Goal: Task Accomplishment & Management: Manage account settings

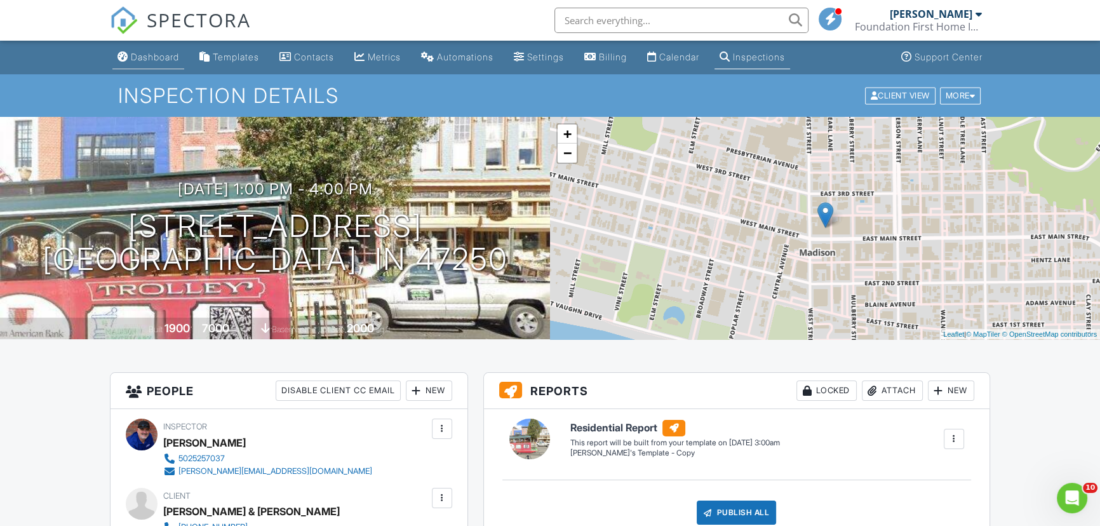
click at [157, 58] on div "Dashboard" at bounding box center [155, 56] width 48 height 11
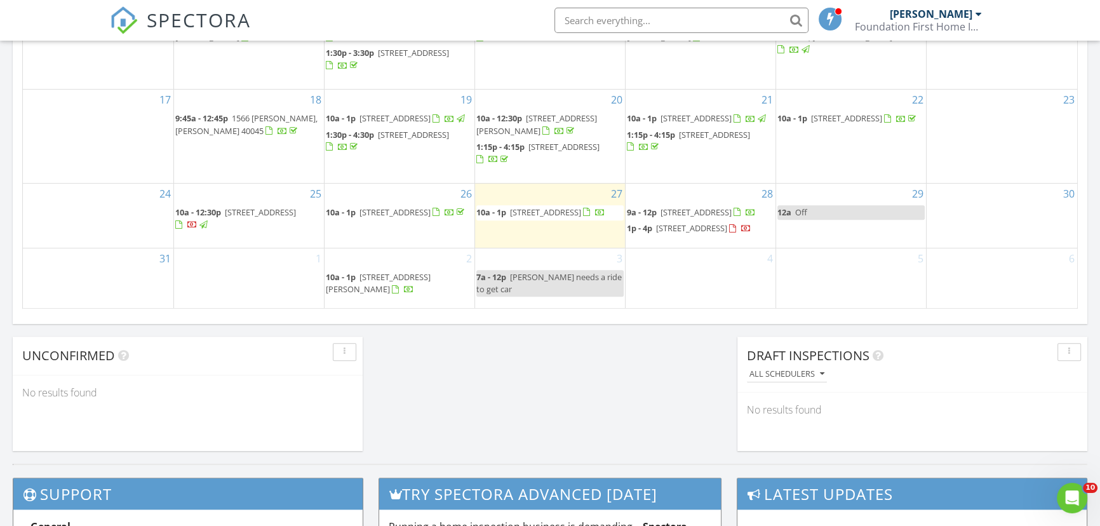
scroll to position [866, 0]
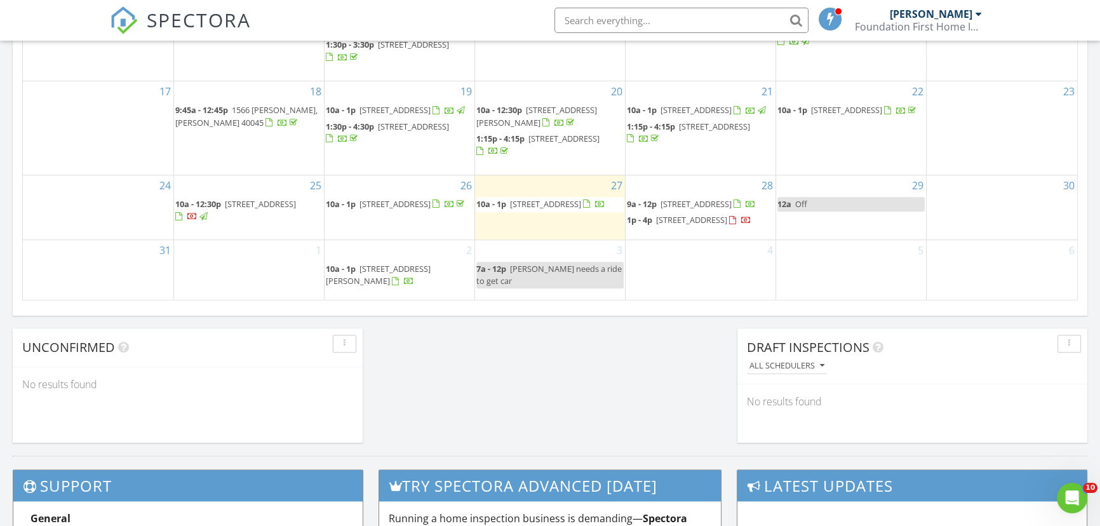
click at [237, 269] on div "1" at bounding box center [249, 270] width 150 height 60
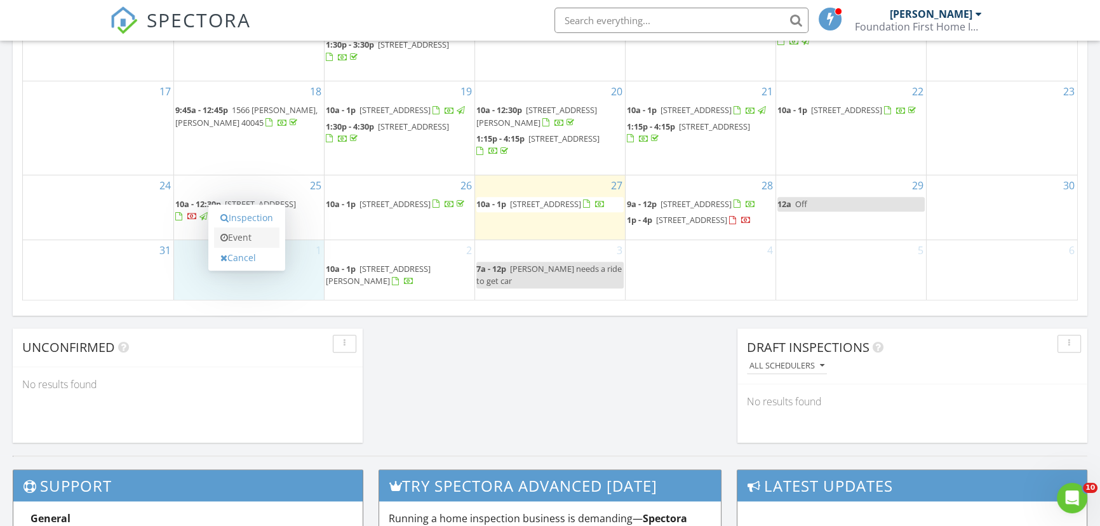
click at [264, 235] on link "Event" at bounding box center [246, 237] width 65 height 20
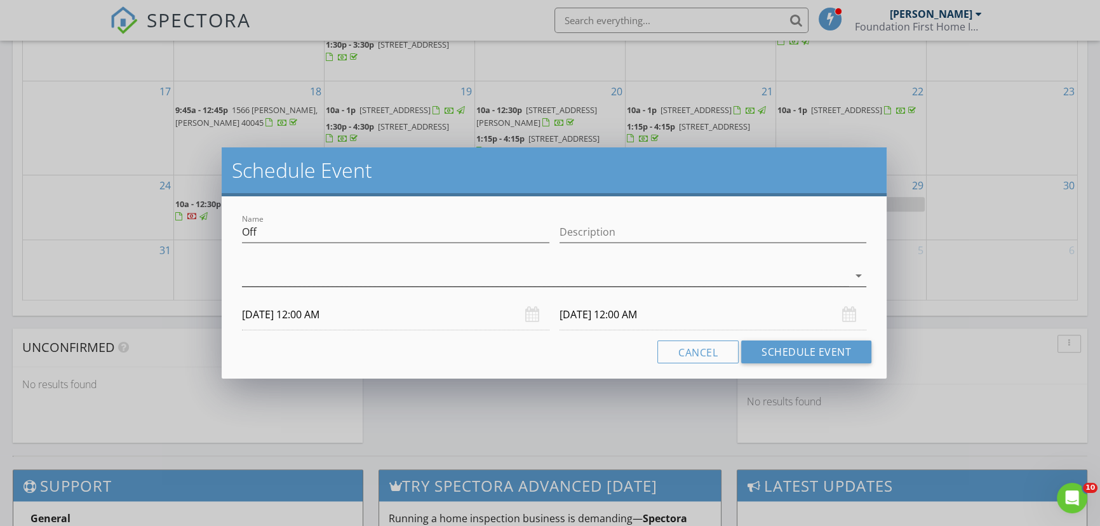
click at [859, 278] on icon "arrow_drop_down" at bounding box center [858, 275] width 15 height 15
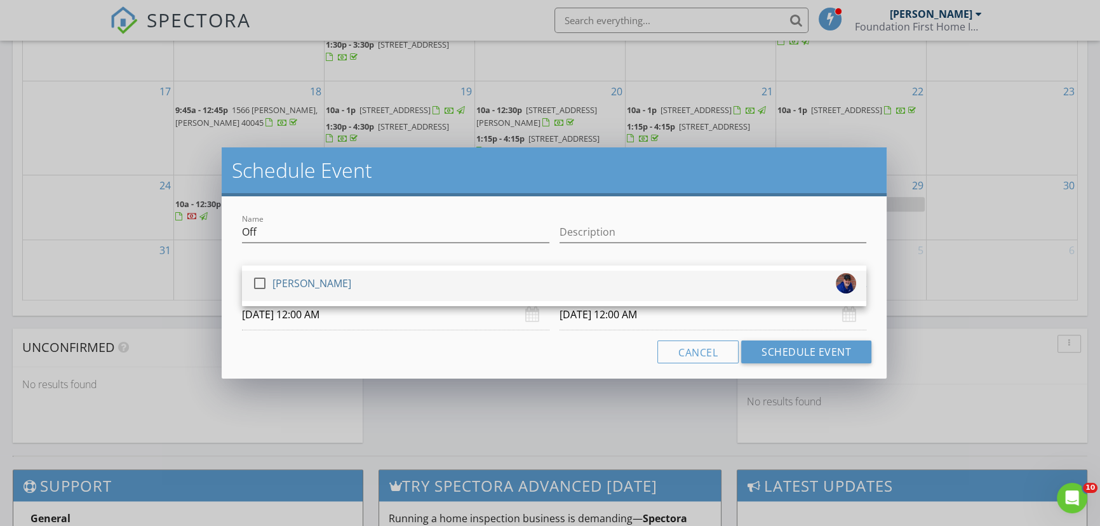
click at [255, 283] on div at bounding box center [260, 283] width 22 height 22
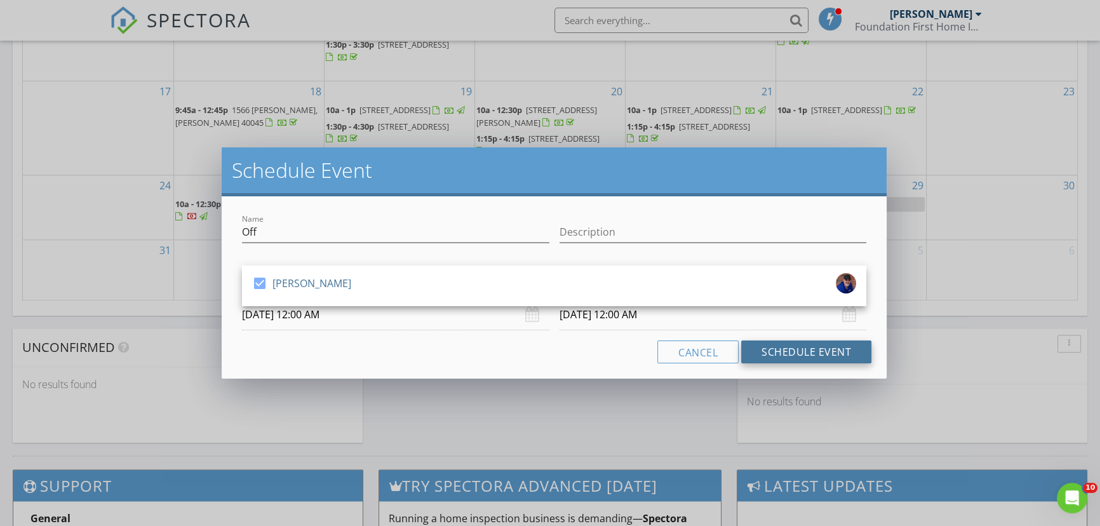
click at [801, 356] on button "Schedule Event" at bounding box center [806, 351] width 130 height 23
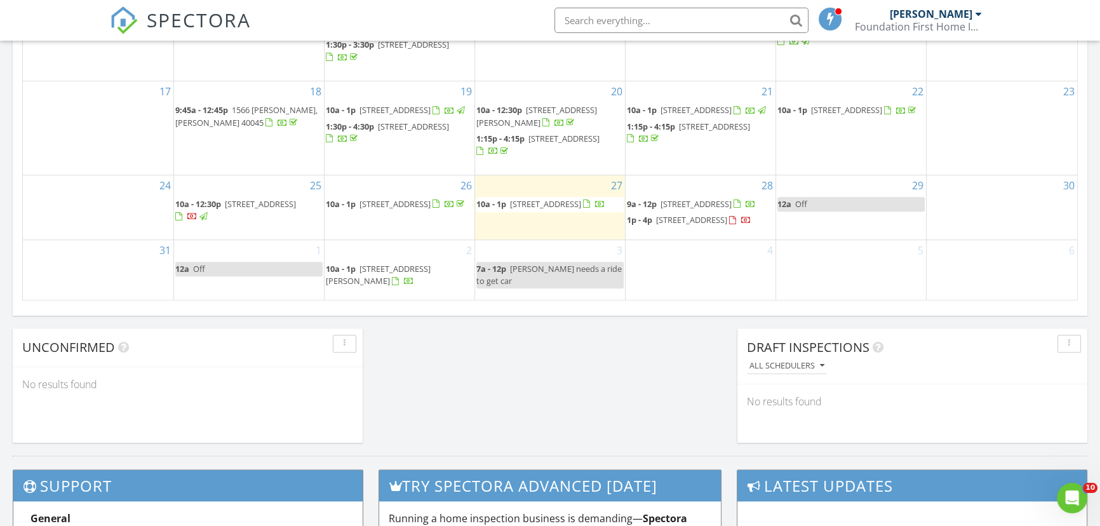
click at [975, 197] on div "30" at bounding box center [1002, 207] width 151 height 64
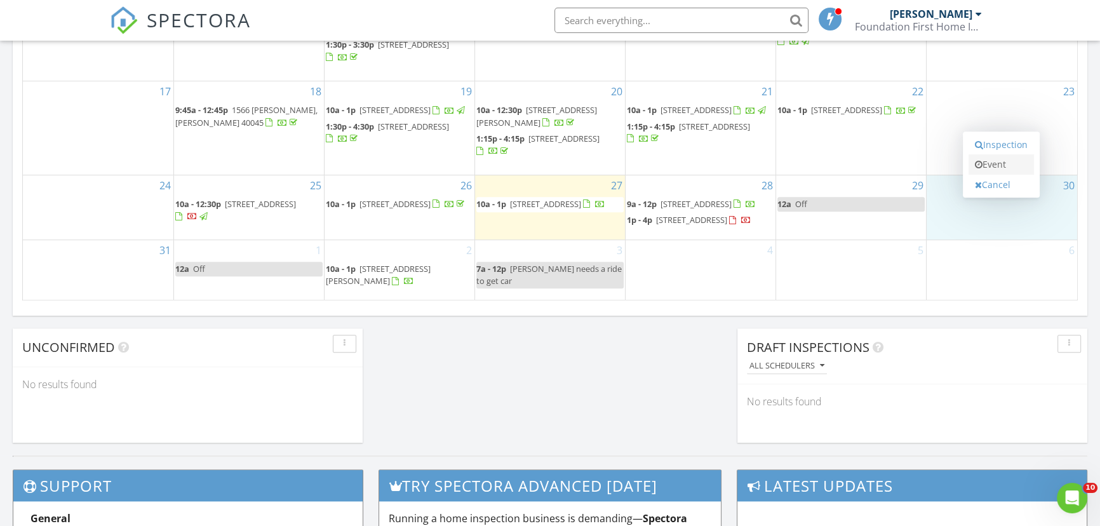
click at [1002, 162] on link "Event" at bounding box center [1000, 164] width 65 height 20
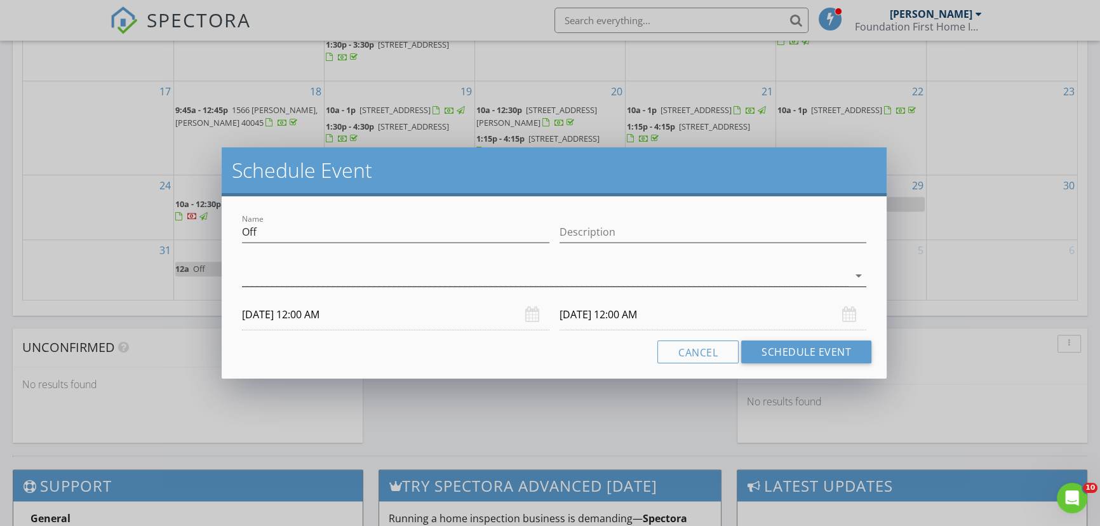
click at [857, 281] on icon "arrow_drop_down" at bounding box center [858, 275] width 15 height 15
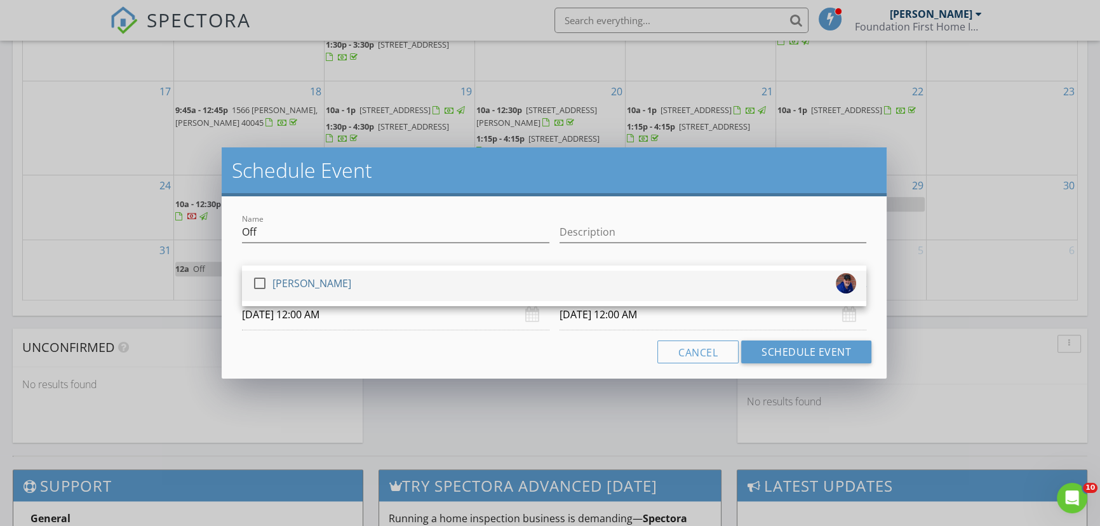
click at [268, 285] on div at bounding box center [260, 283] width 22 height 22
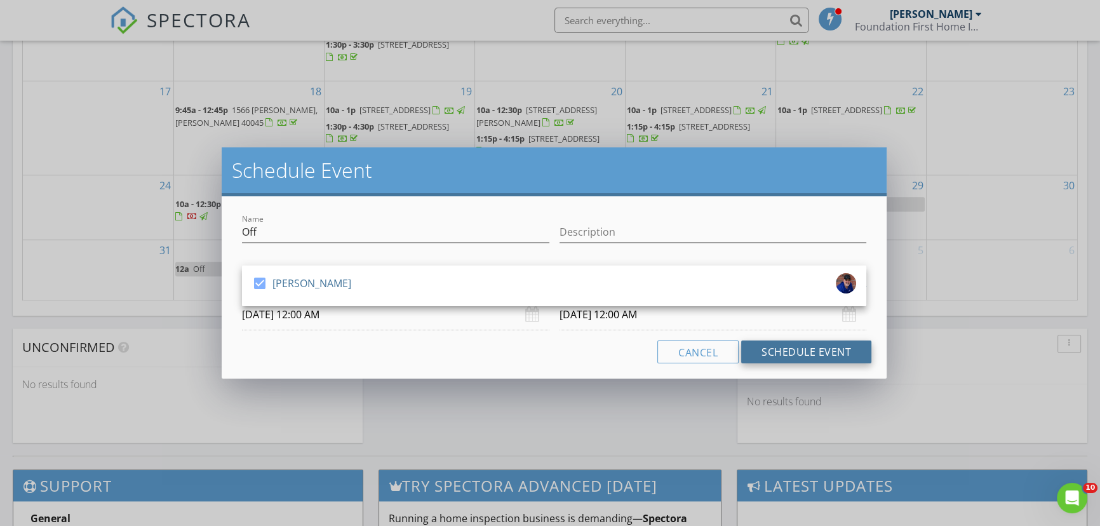
click at [784, 356] on button "Schedule Event" at bounding box center [806, 351] width 130 height 23
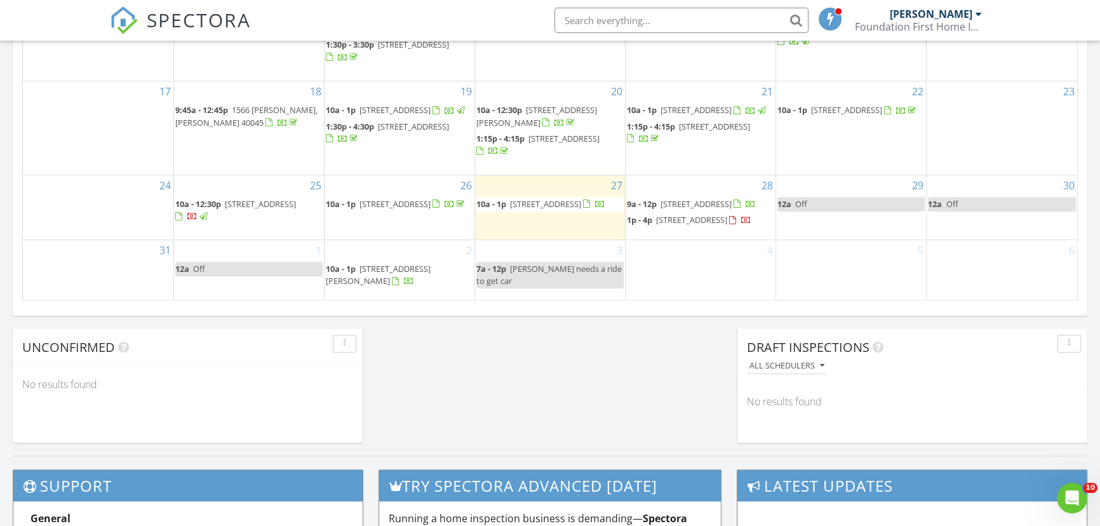
click at [124, 262] on div "31" at bounding box center [98, 270] width 151 height 60
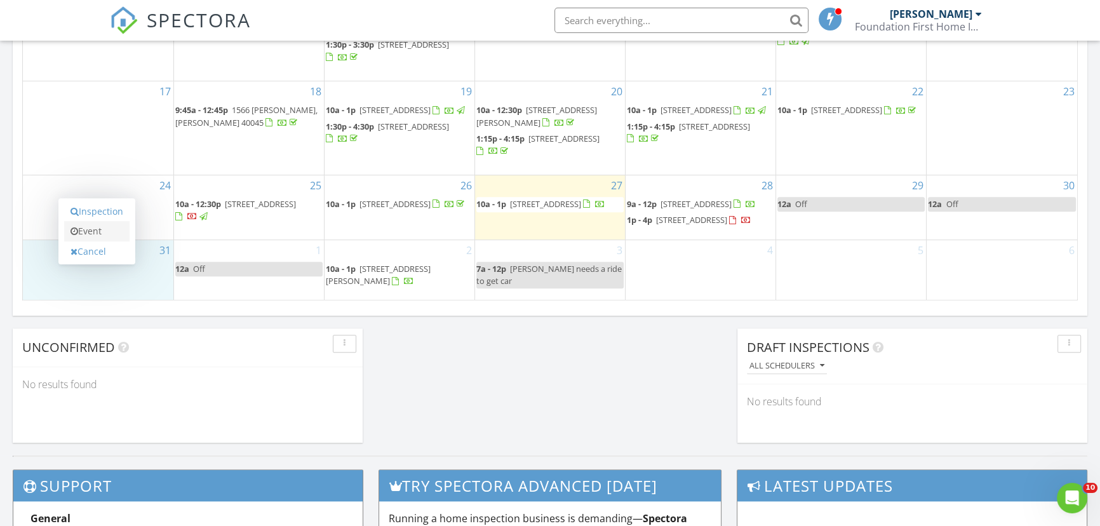
click at [112, 233] on link "Event" at bounding box center [96, 231] width 65 height 20
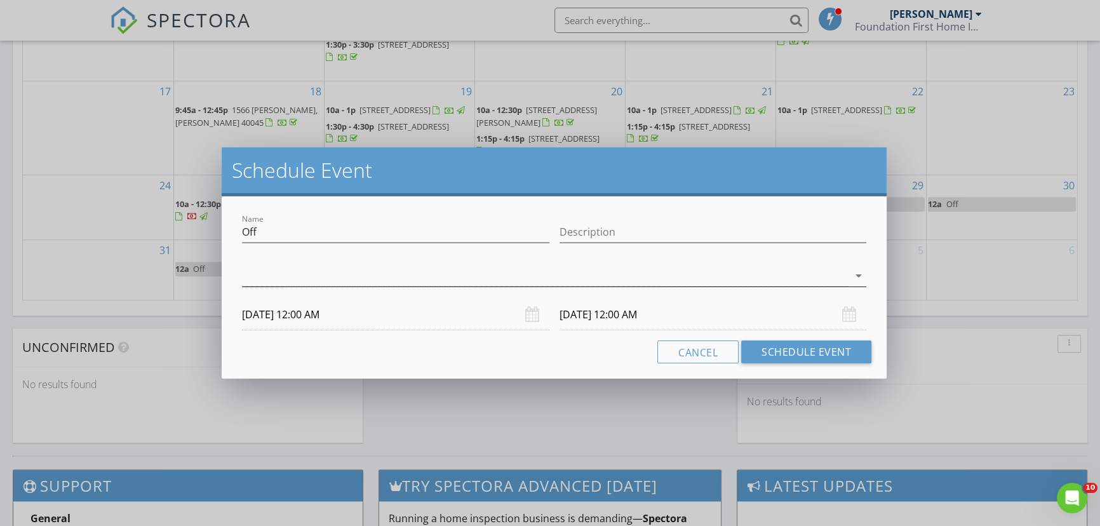
click at [855, 276] on icon "arrow_drop_down" at bounding box center [858, 275] width 15 height 15
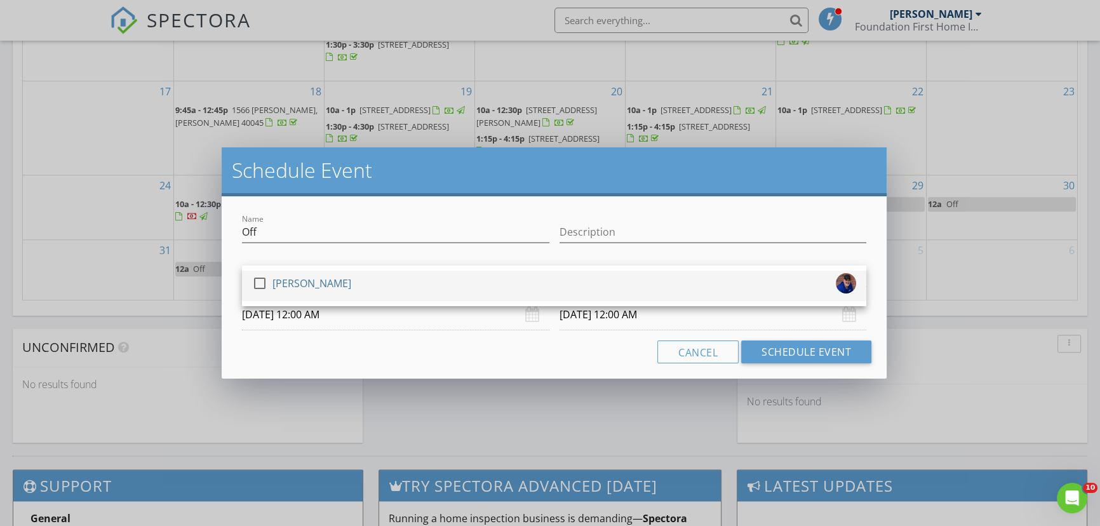
click at [257, 276] on div at bounding box center [260, 283] width 22 height 22
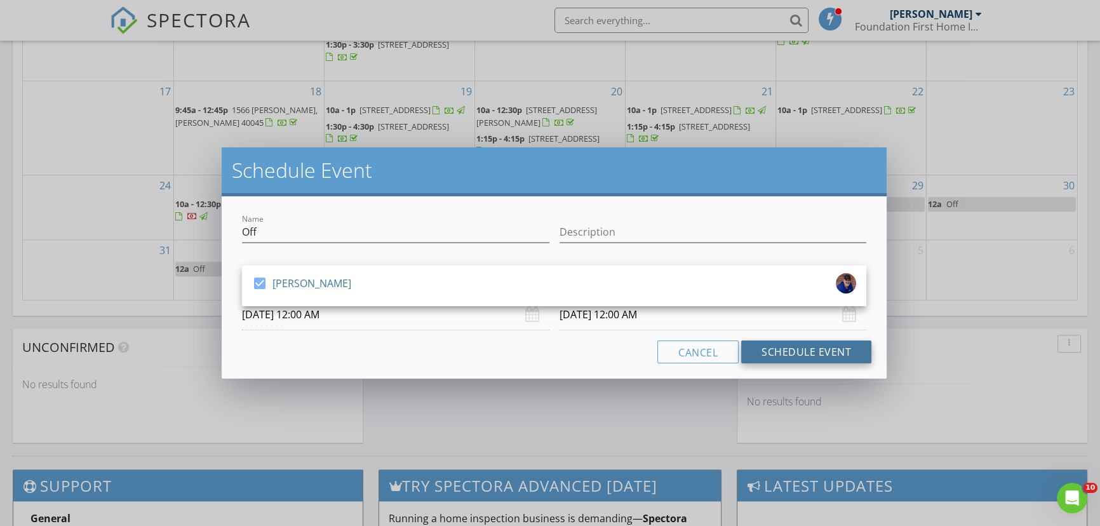
click at [800, 352] on button "Schedule Event" at bounding box center [806, 351] width 130 height 23
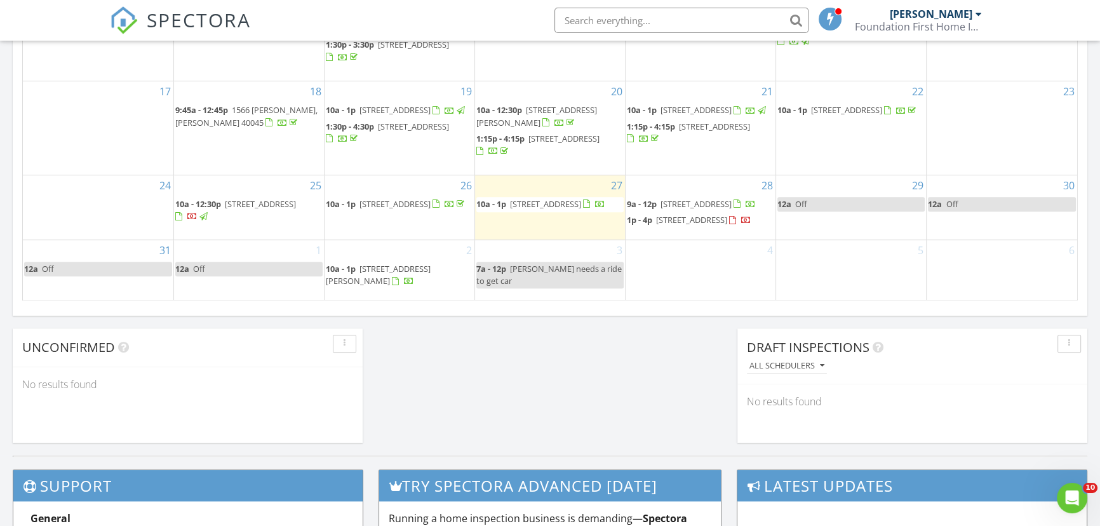
scroll to position [231, 0]
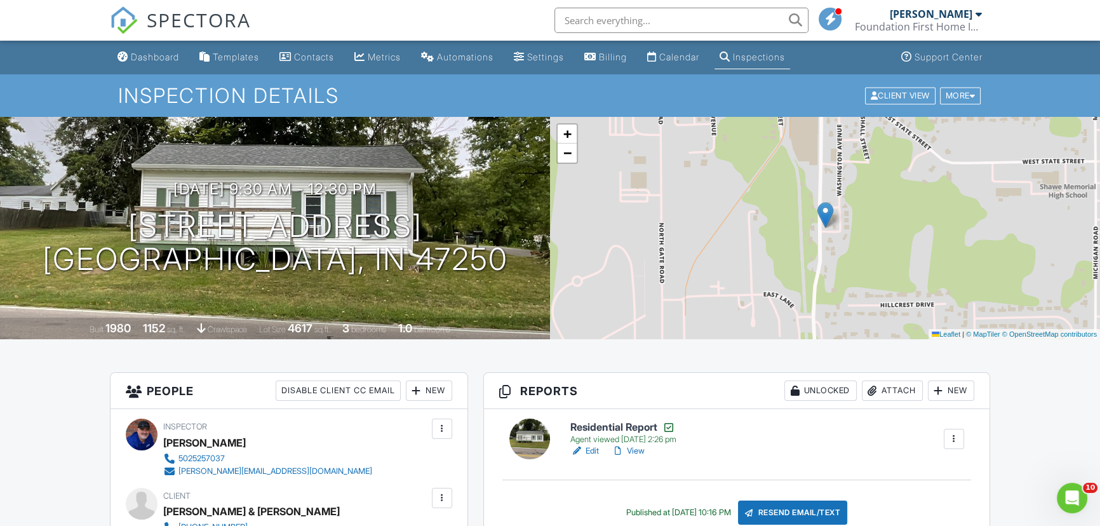
paste input "1625 Jackson road eminence"
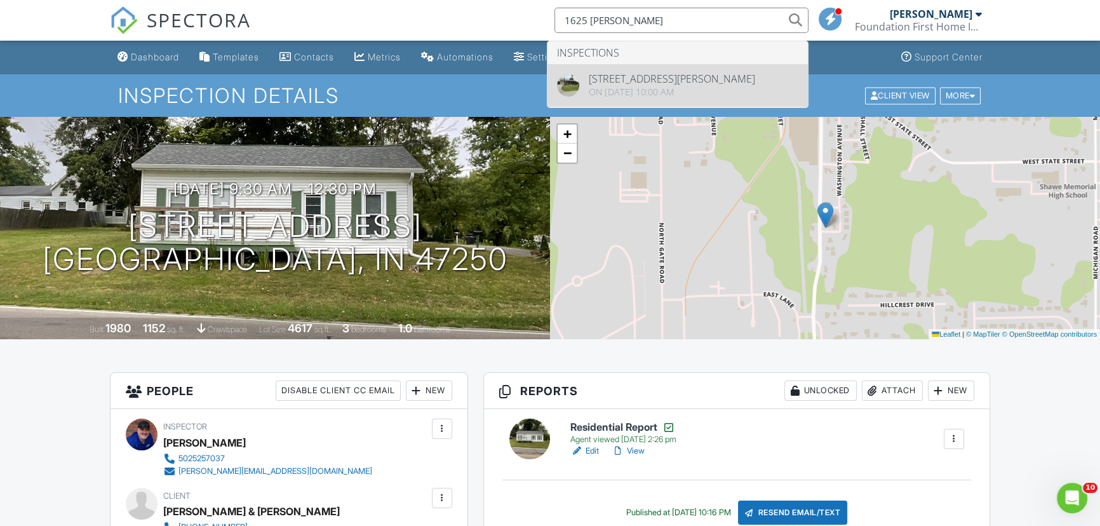
type input "1625 Jackson"
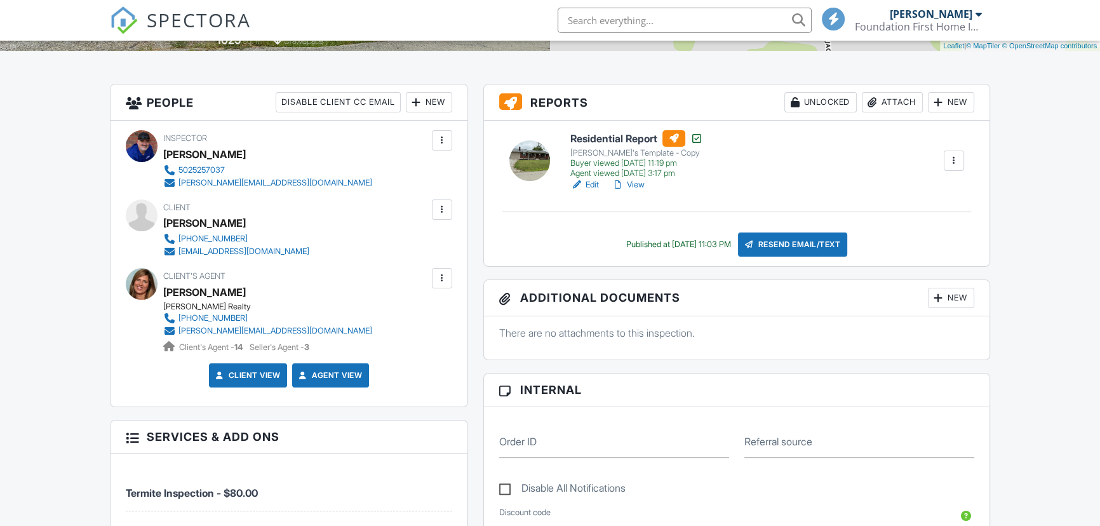
click at [640, 186] on link "View" at bounding box center [628, 184] width 33 height 13
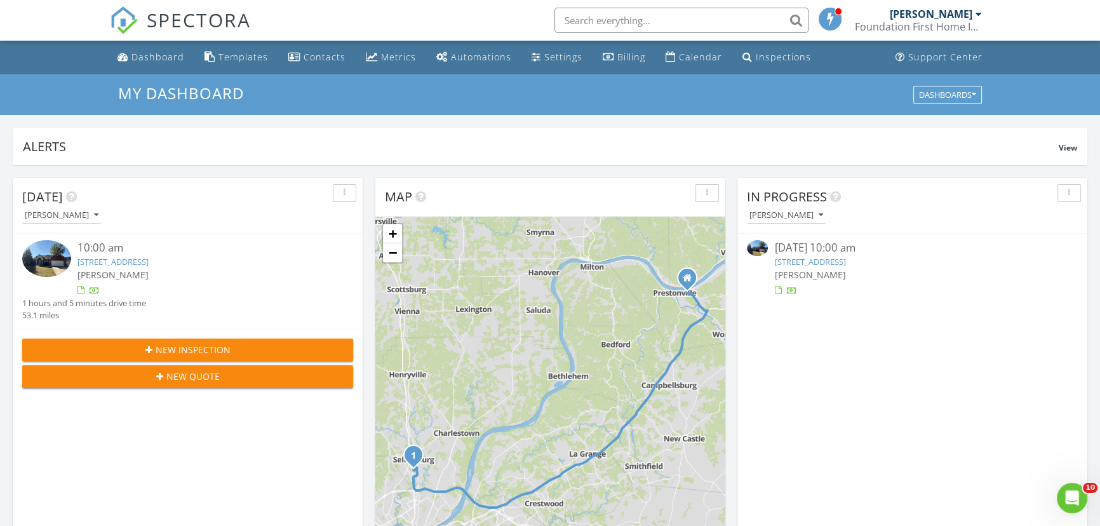
click at [824, 264] on link "[STREET_ADDRESS]" at bounding box center [809, 261] width 71 height 11
